Goal: Browse casually: Explore the website without a specific task or goal

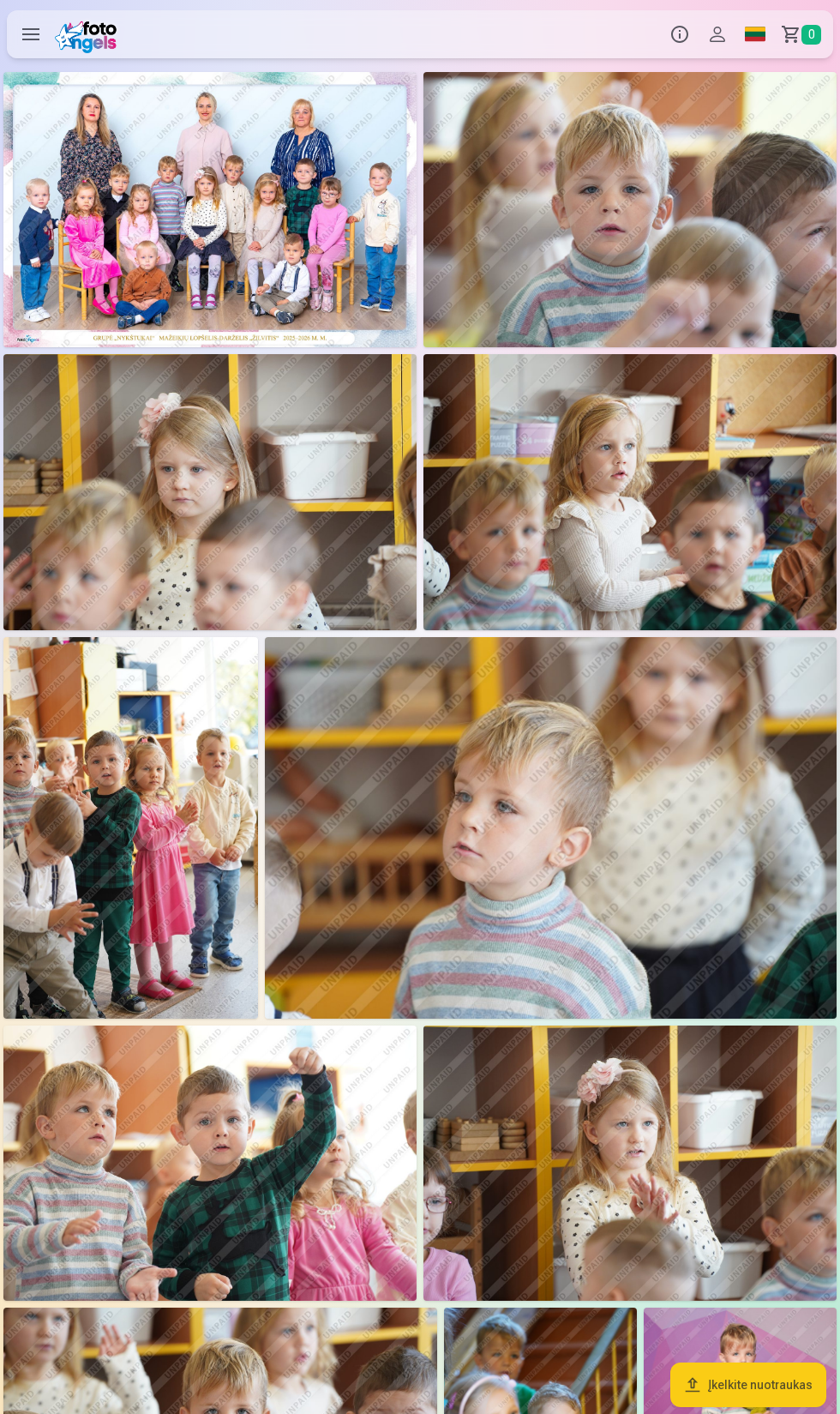
click at [220, 213] on img at bounding box center [210, 209] width 413 height 275
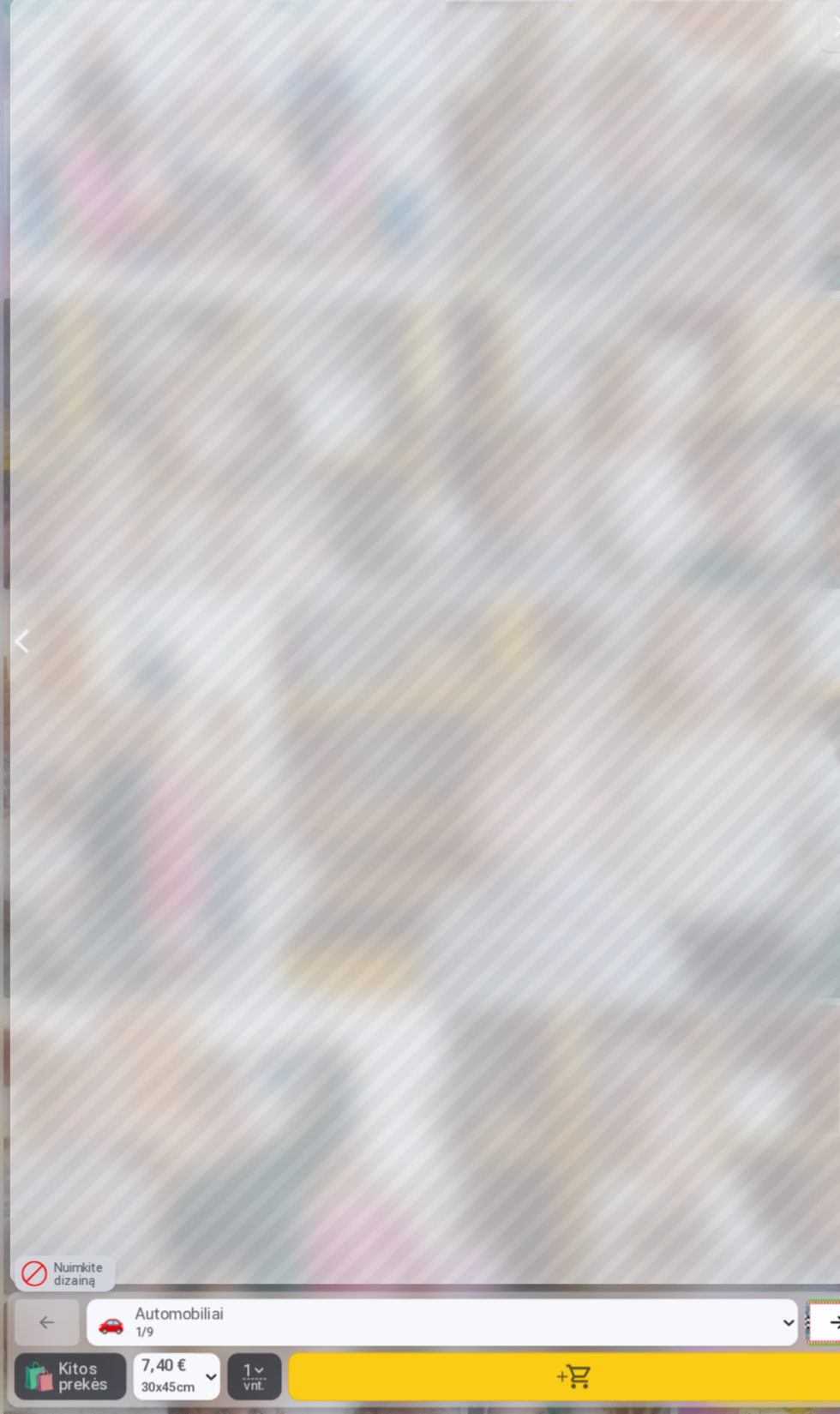
scroll to position [0, 9243]
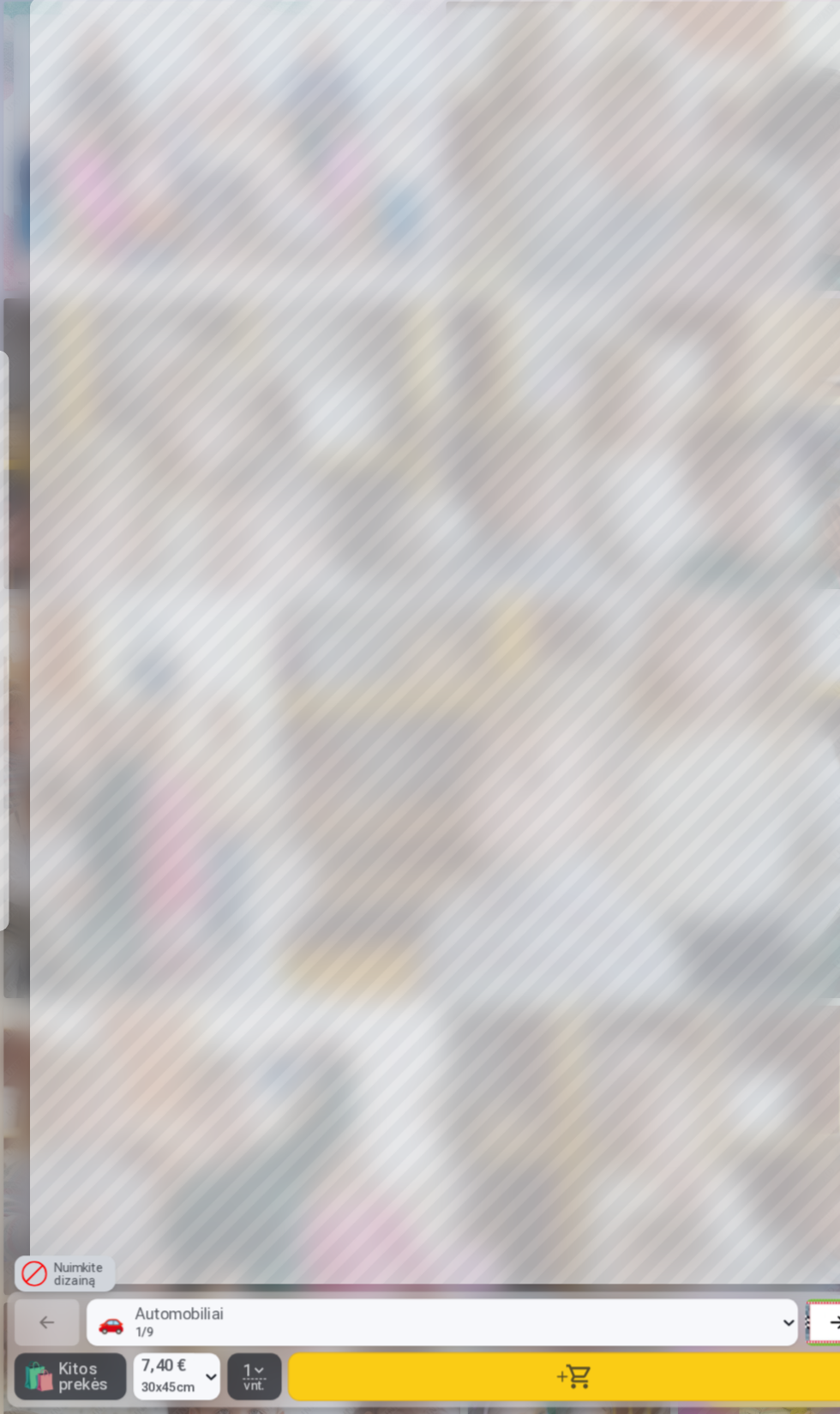
scroll to position [0, 13445]
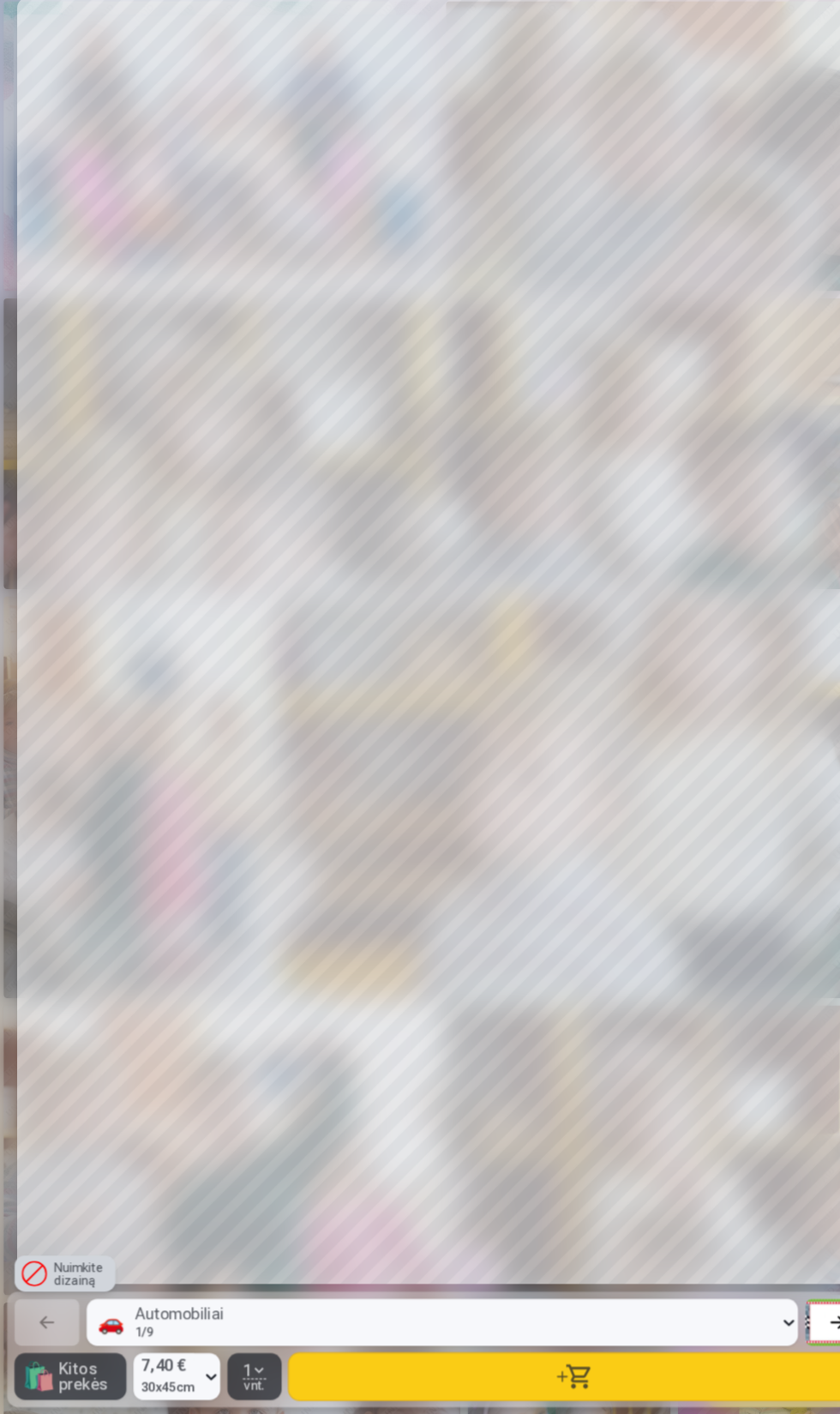
scroll to position [0, 26048]
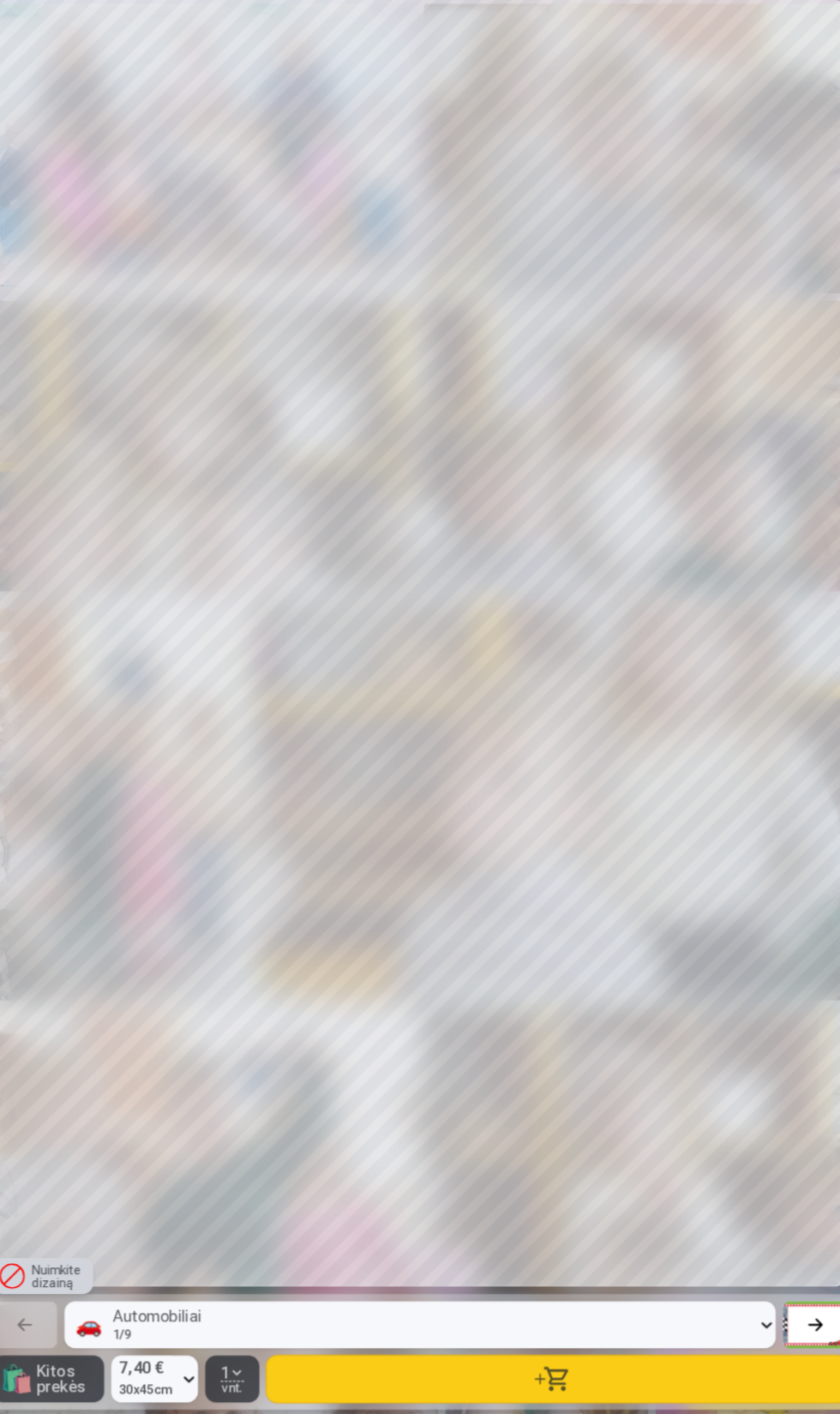
scroll to position [0, 25208]
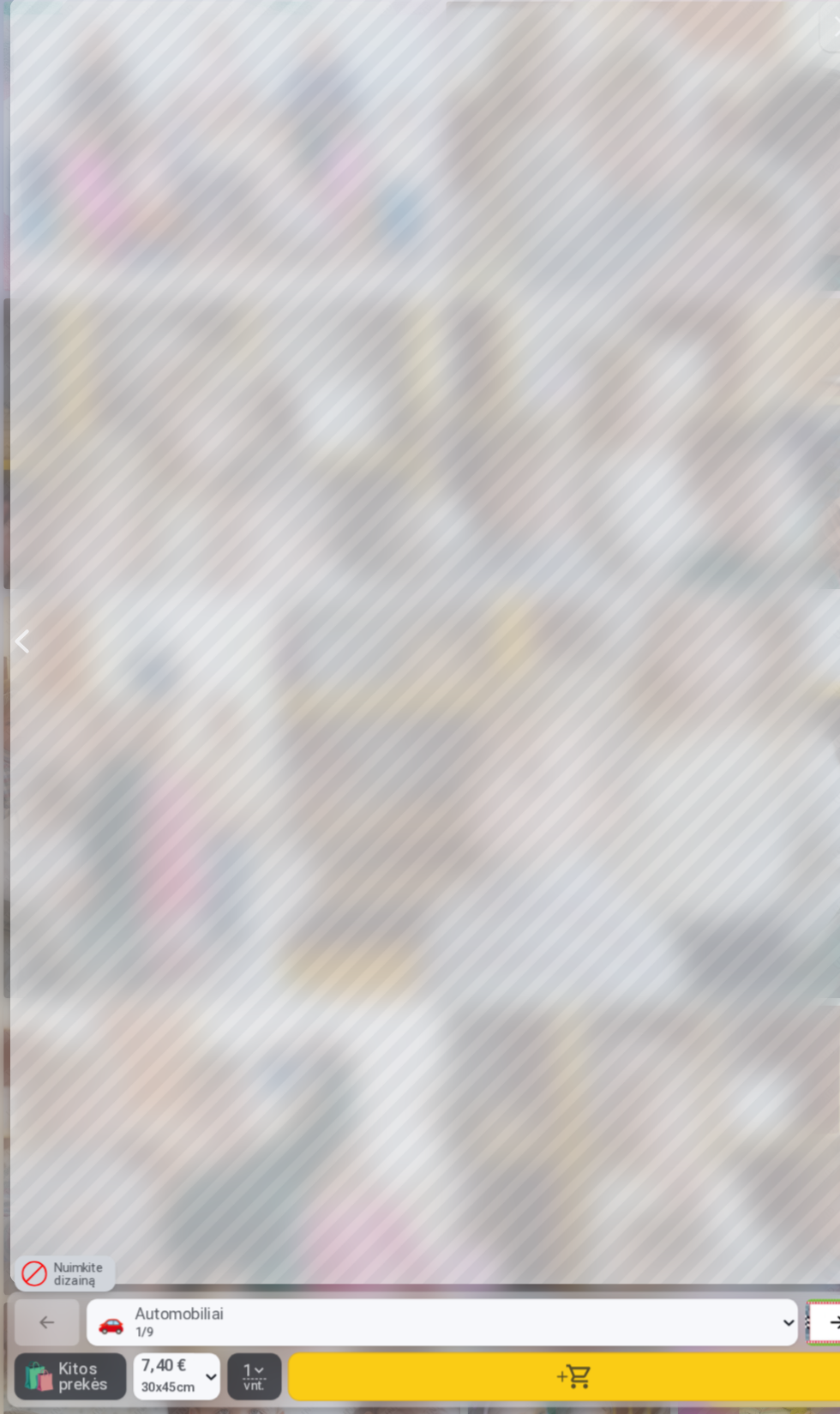
scroll to position [0, 24368]
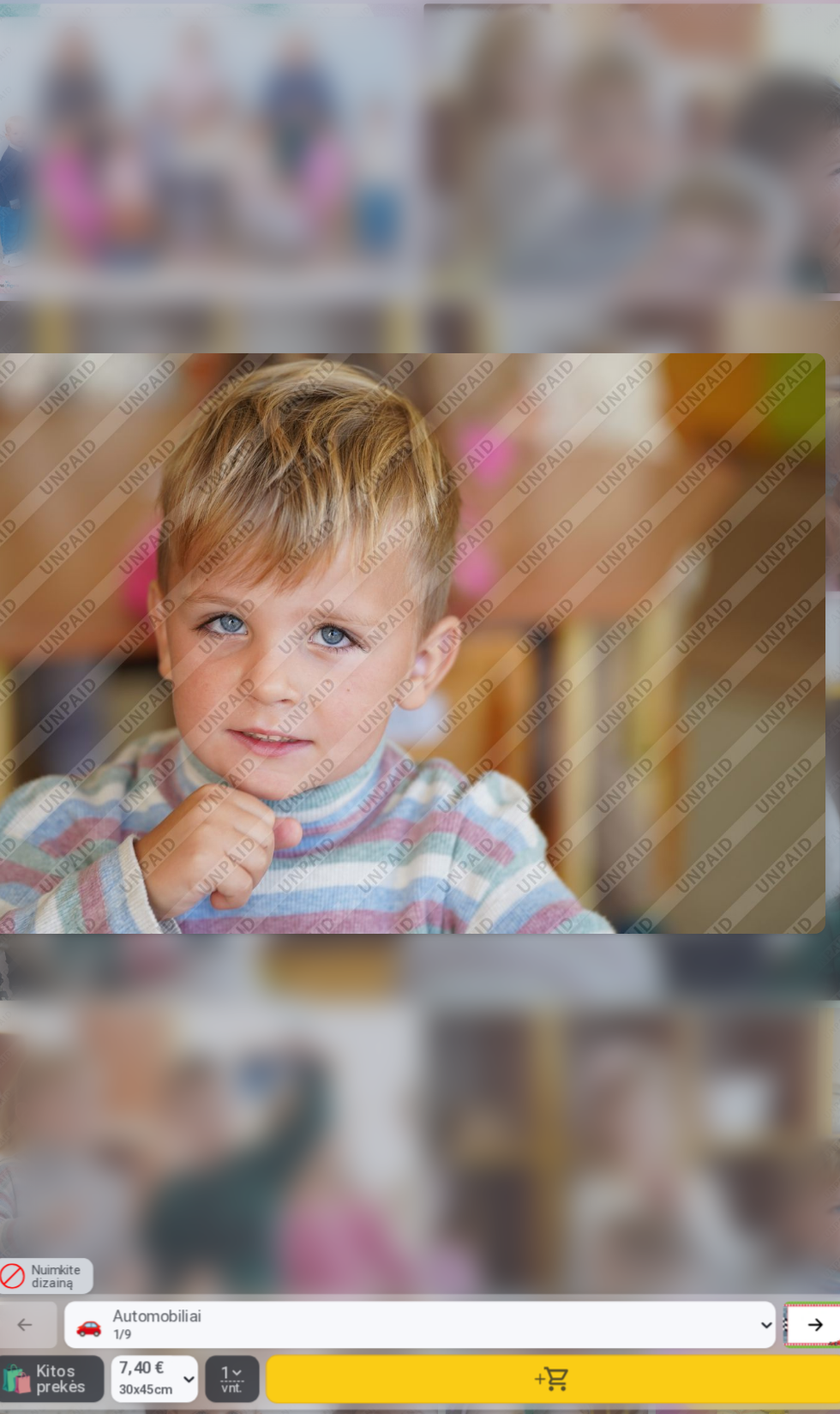
scroll to position [0, 16806]
